Goal: Task Accomplishment & Management: Use online tool/utility

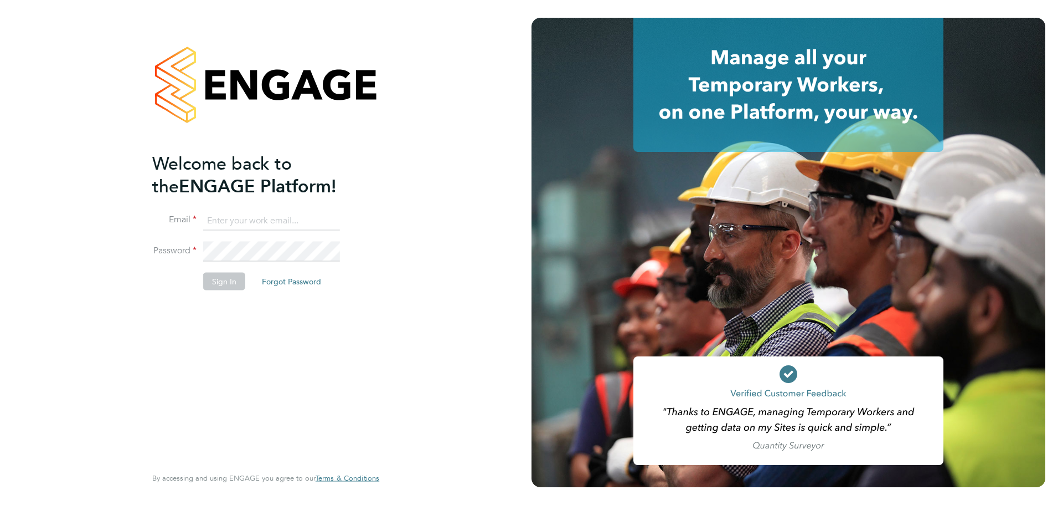
type input "abbie.ross@arcgroup.co.uk"
click at [232, 279] on button "Sign In" at bounding box center [224, 281] width 42 height 18
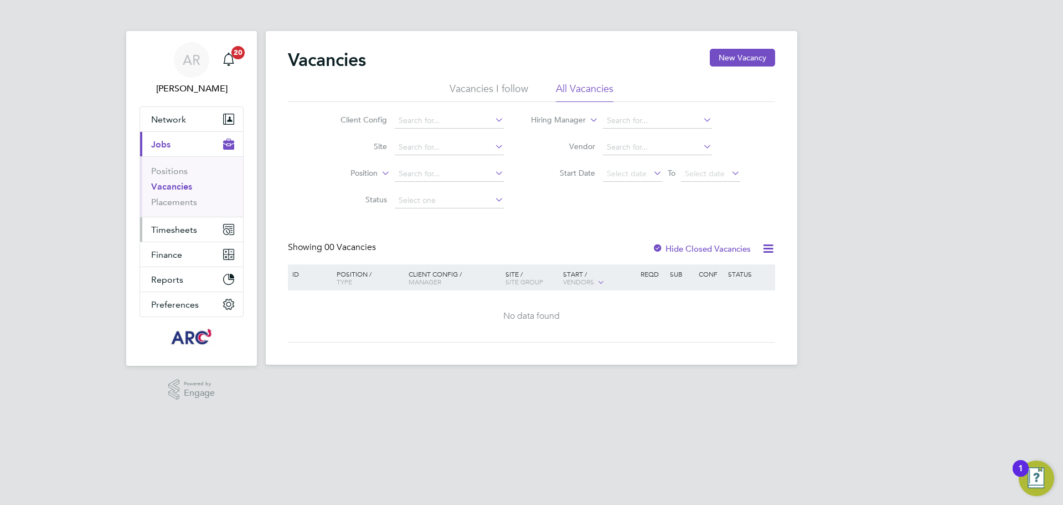
click at [168, 230] on span "Timesheets" at bounding box center [174, 229] width 46 height 11
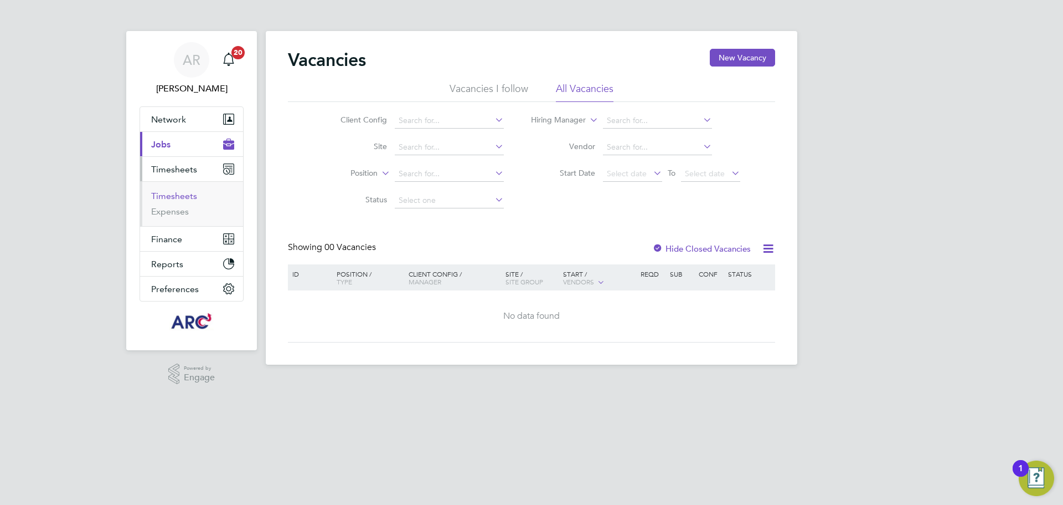
click at [185, 198] on link "Timesheets" at bounding box center [174, 196] width 46 height 11
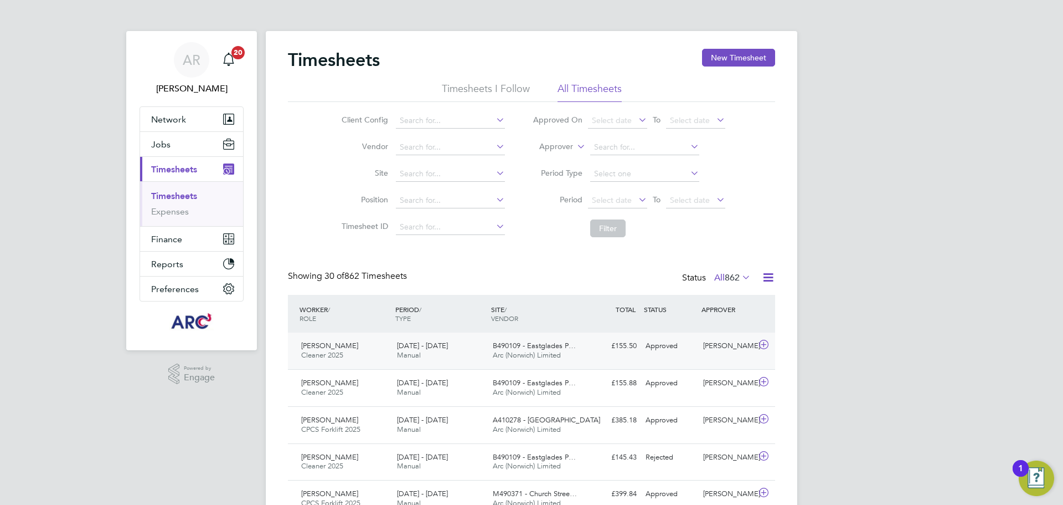
click at [639, 357] on div "[PERSON_NAME] Cleaner 2025 [DATE] - [DATE] [DATE] - [DATE] Manual B490109 - Eas…" at bounding box center [531, 350] width 487 height 37
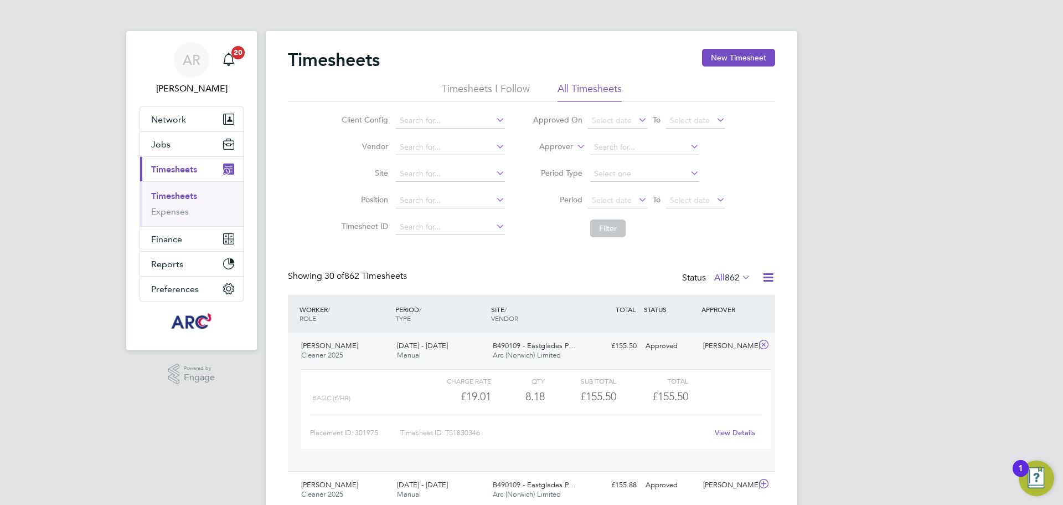
drag, startPoint x: 362, startPoint y: 353, endPoint x: 458, endPoint y: 353, distance: 95.3
click at [363, 351] on div "[PERSON_NAME] Cleaner 2025 [DATE] - [DATE]" at bounding box center [345, 351] width 96 height 28
